Goal: Task Accomplishment & Management: Use online tool/utility

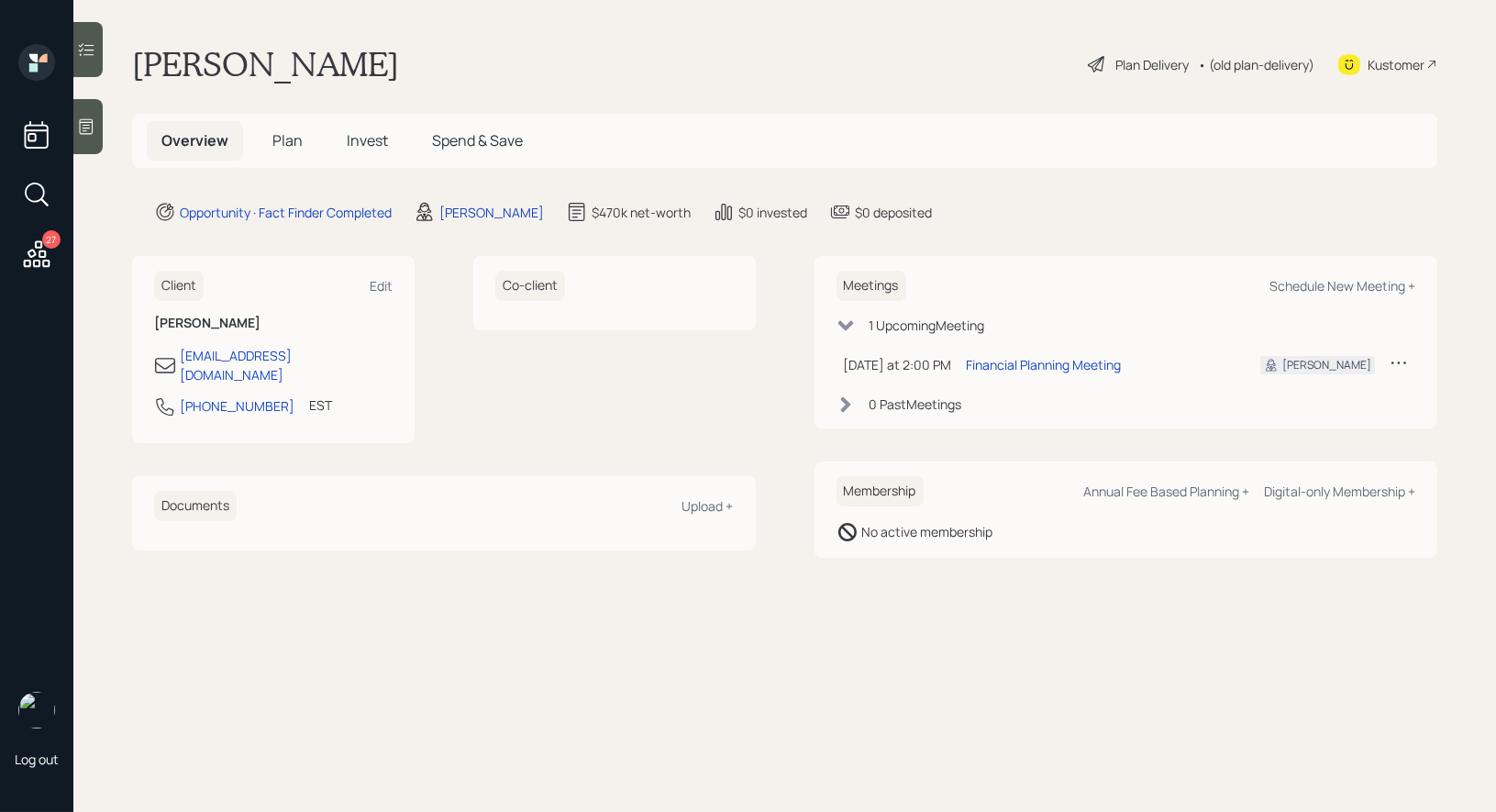
click at [1091, 63] on icon at bounding box center [1096, 64] width 16 height 16
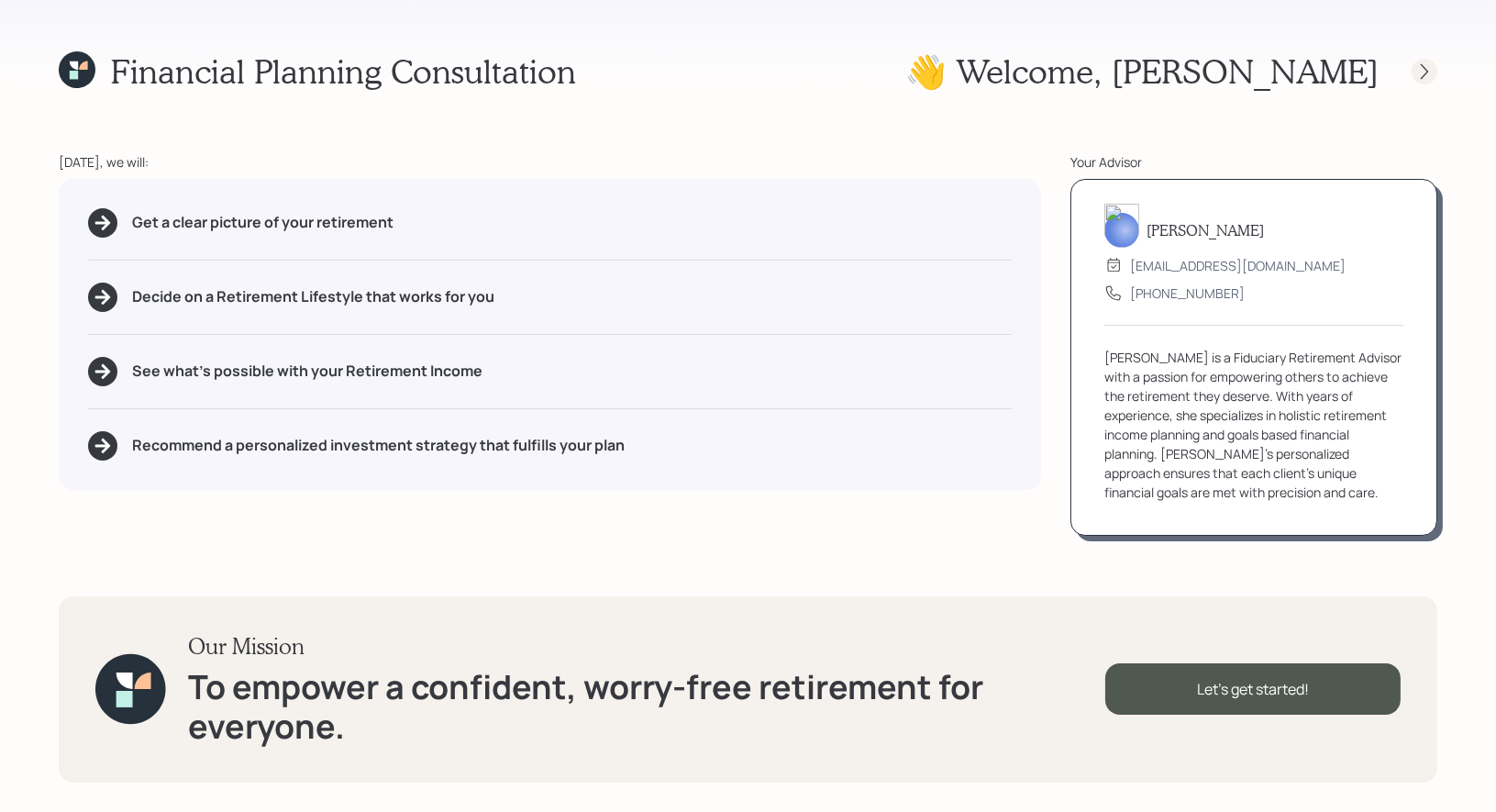
click at [1428, 72] on icon at bounding box center [1424, 71] width 18 height 18
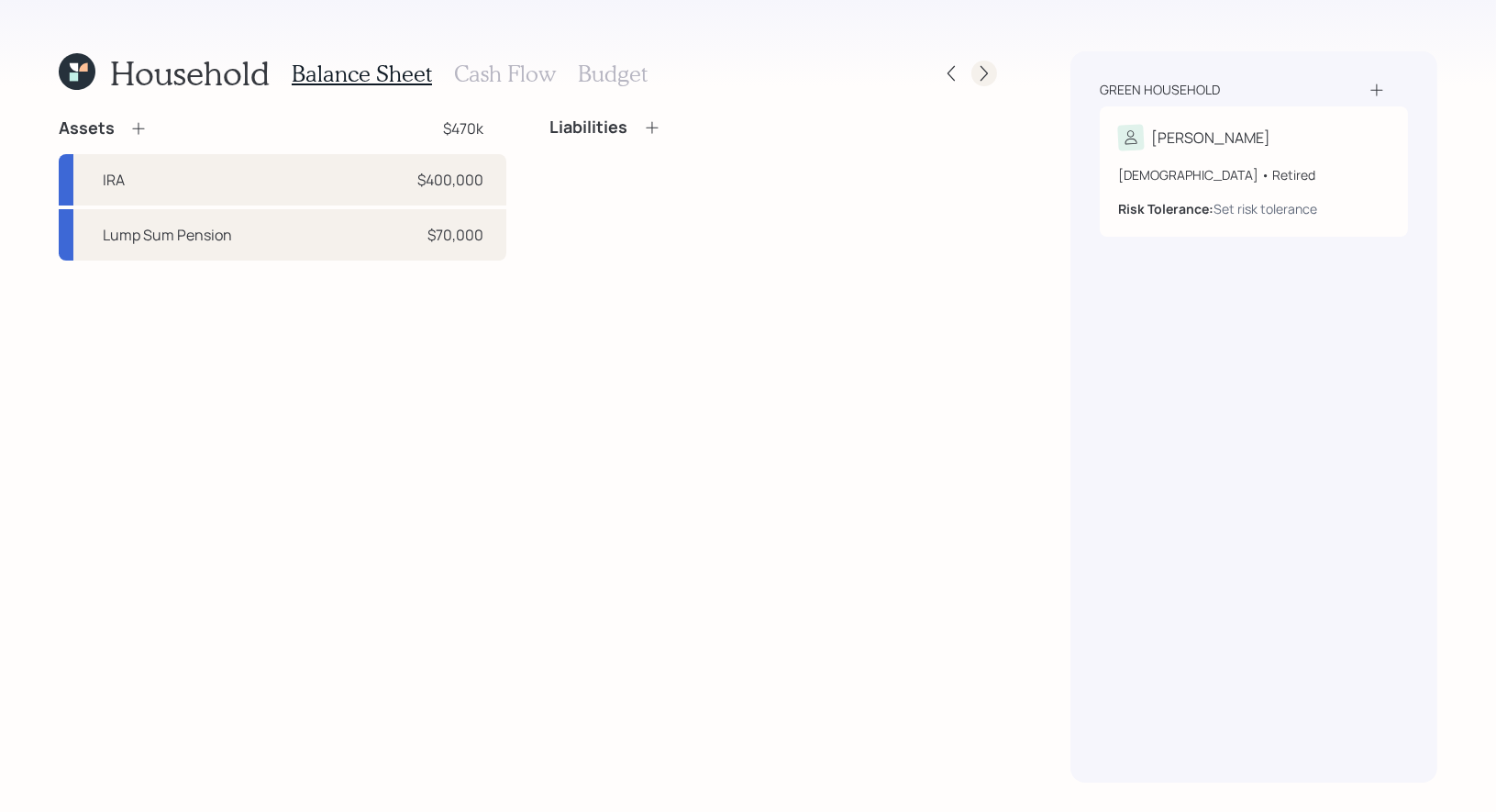
click at [987, 80] on icon at bounding box center [984, 73] width 18 height 18
